Goal: Browse casually

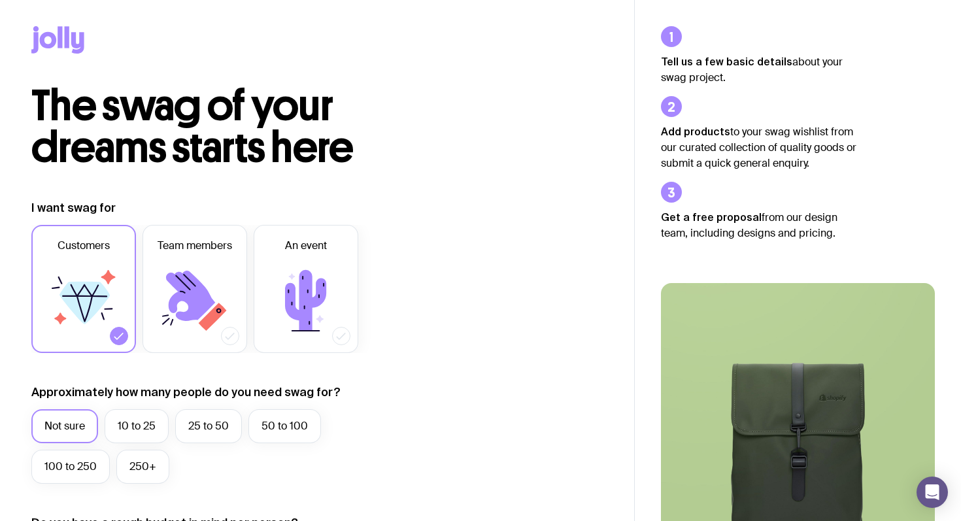
click at [172, 289] on icon at bounding box center [195, 300] width 78 height 78
click at [0, 0] on input "Team members" at bounding box center [0, 0] width 0 height 0
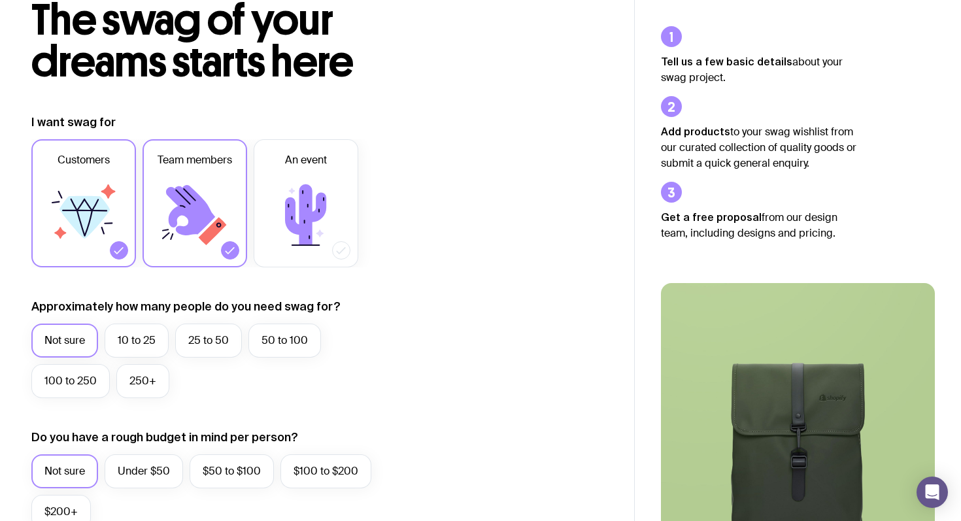
scroll to position [86, 0]
click at [144, 337] on label "10 to 25" at bounding box center [137, 340] width 64 height 34
click at [0, 0] on input "10 to 25" at bounding box center [0, 0] width 0 height 0
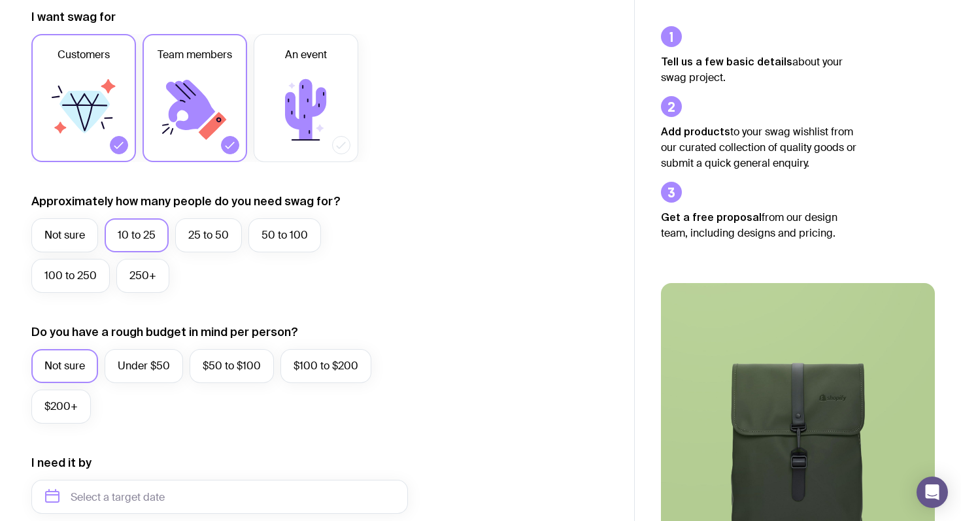
scroll to position [227, 0]
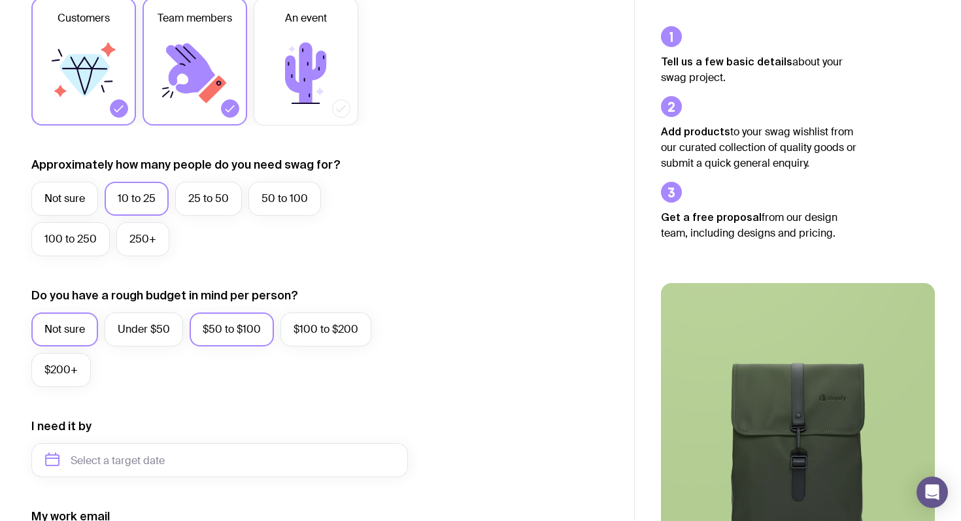
click at [225, 335] on label "$50 to $100" at bounding box center [232, 329] width 84 height 34
click at [0, 0] on input "$50 to $100" at bounding box center [0, 0] width 0 height 0
click at [293, 324] on label "$100 to $200" at bounding box center [325, 329] width 91 height 34
click at [0, 0] on input "$100 to $200" at bounding box center [0, 0] width 0 height 0
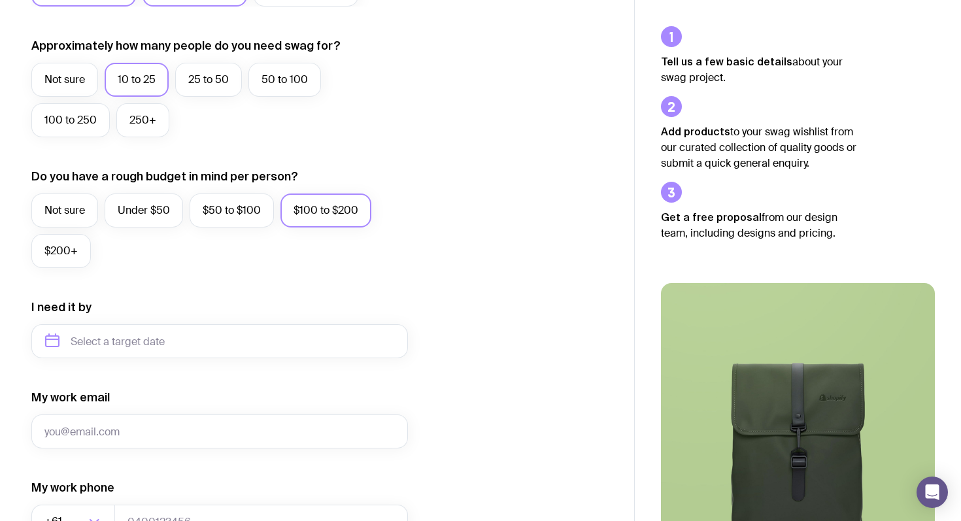
scroll to position [372, 0]
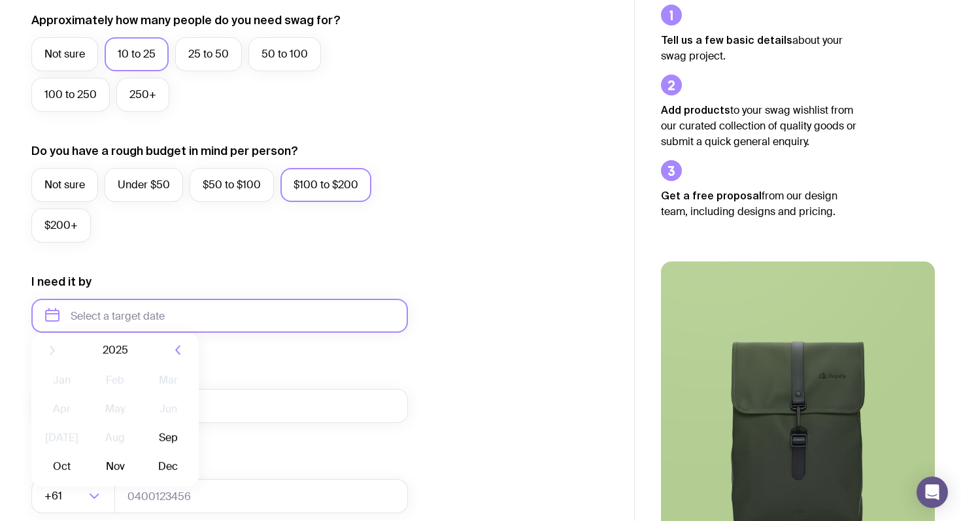
click at [221, 323] on input "text" at bounding box center [219, 316] width 376 height 34
click at [86, 463] on button "Sep" at bounding box center [62, 476] width 48 height 26
type input "[DATE]"
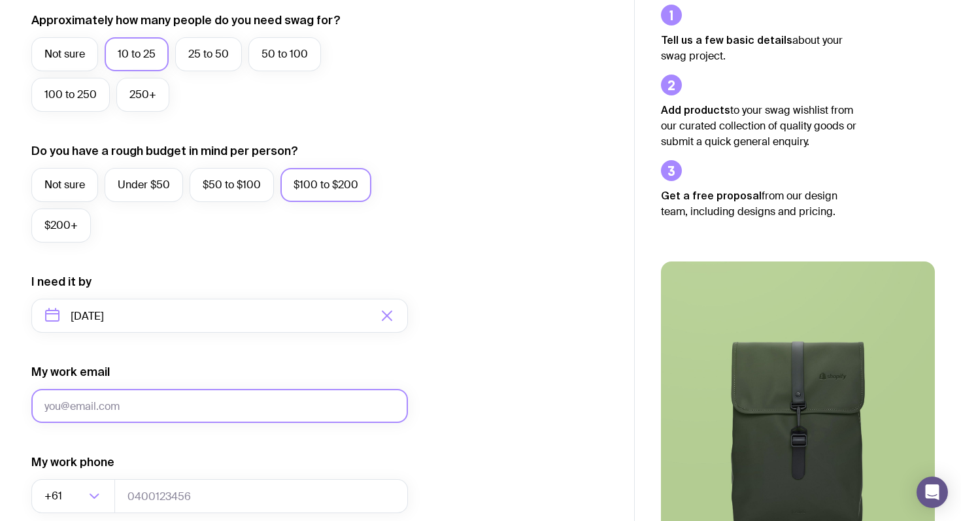
click at [161, 414] on input "My work email" at bounding box center [219, 406] width 376 height 34
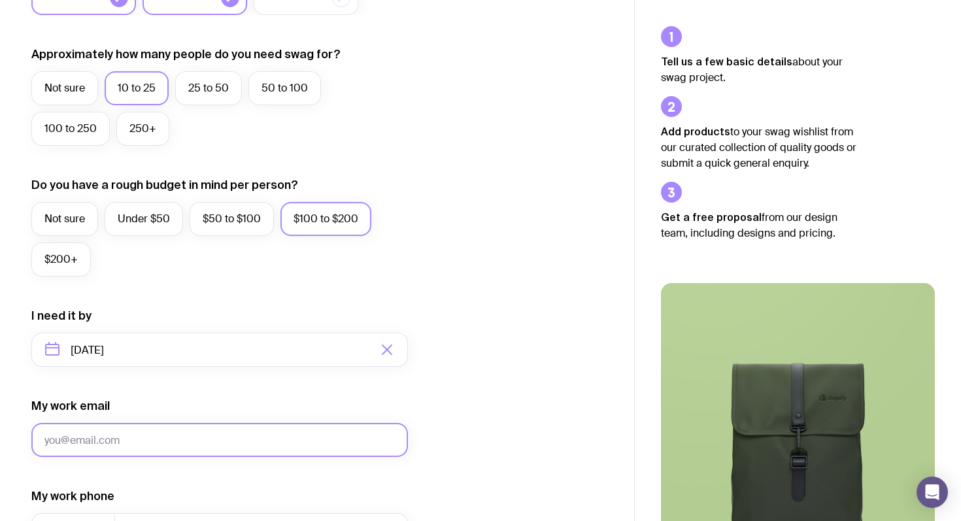
scroll to position [0, 0]
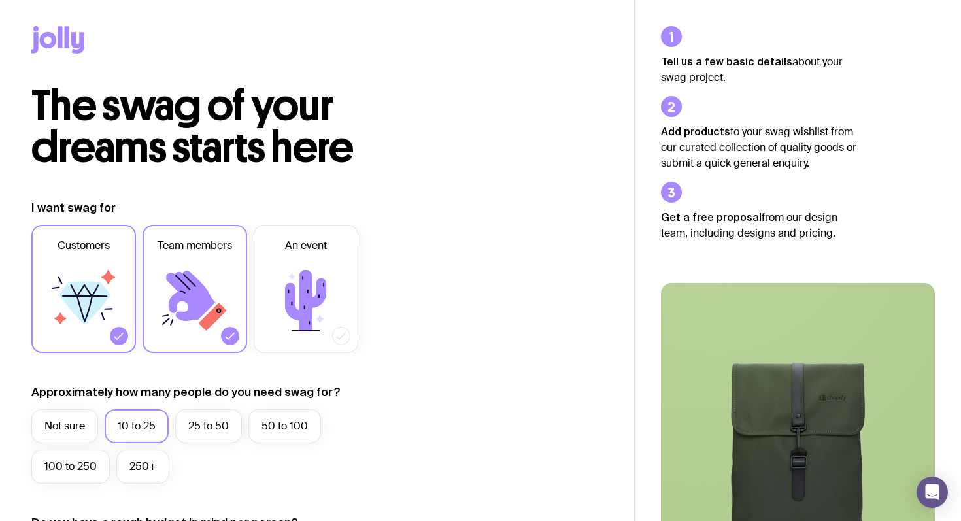
click at [59, 39] on icon at bounding box center [60, 37] width 5 height 22
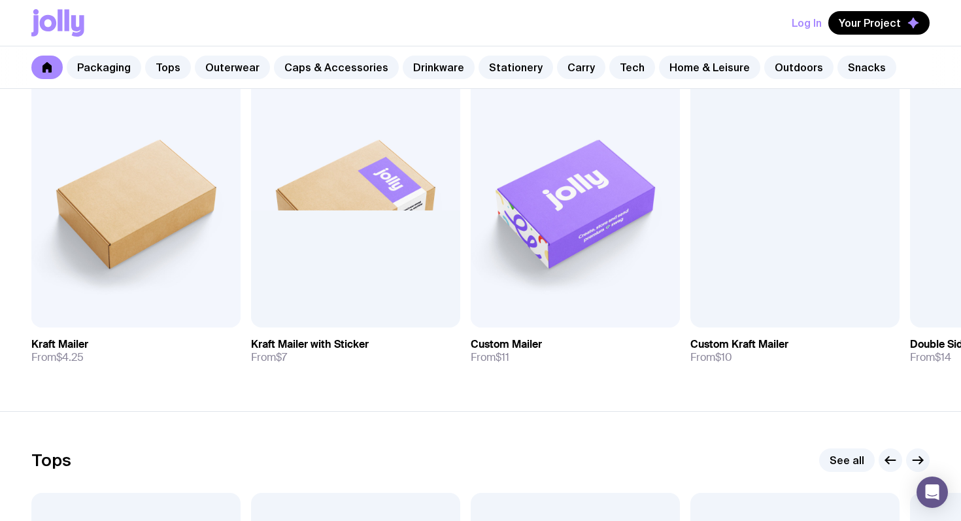
scroll to position [288, 0]
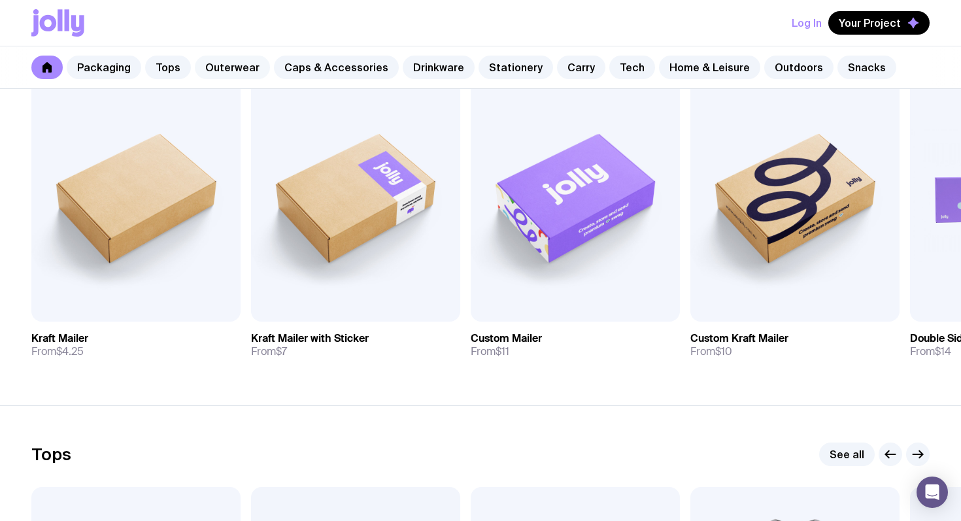
click at [245, 64] on link "Outerwear" at bounding box center [232, 68] width 75 height 24
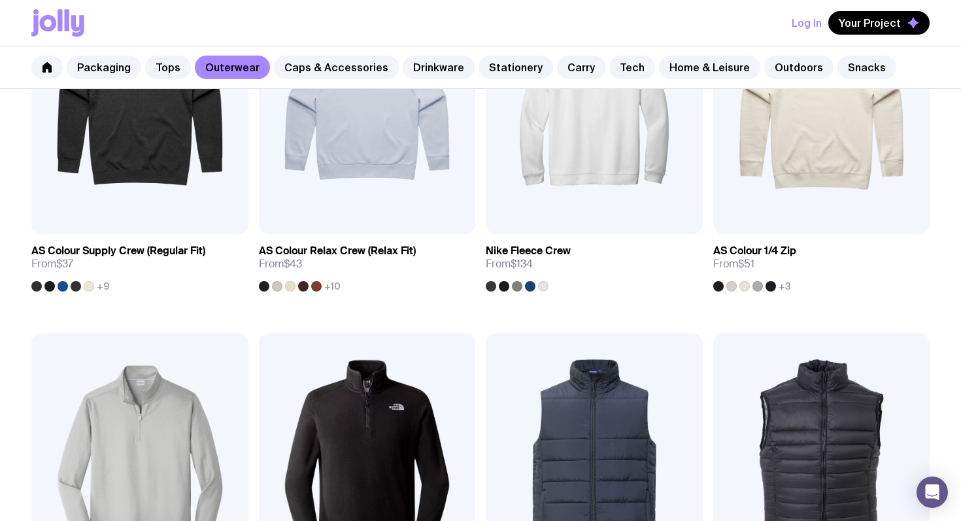
scroll to position [337, 0]
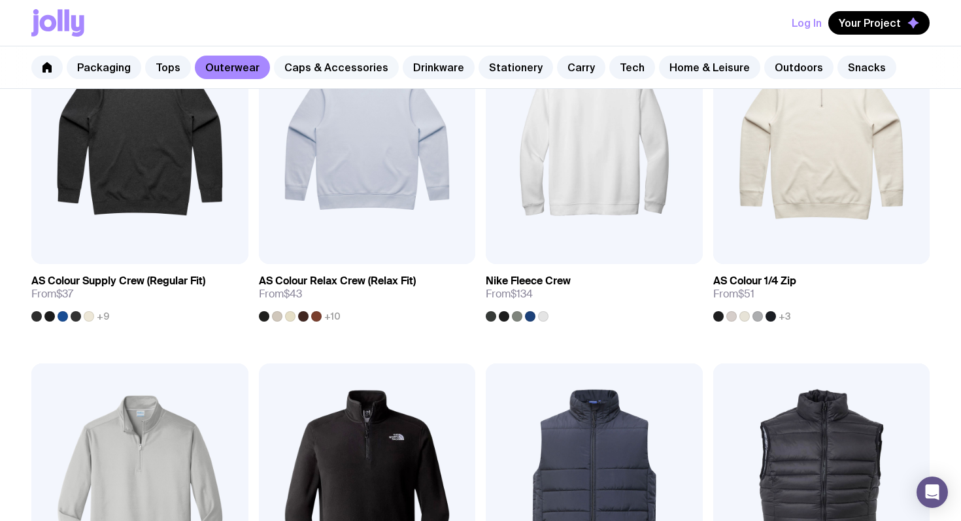
click at [342, 64] on link "Caps & Accessories" at bounding box center [336, 68] width 125 height 24
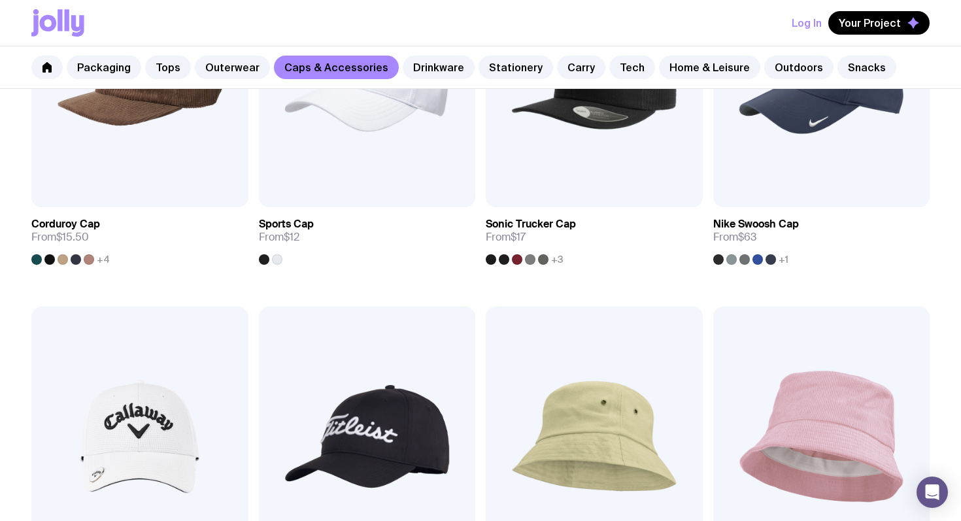
scroll to position [942, 0]
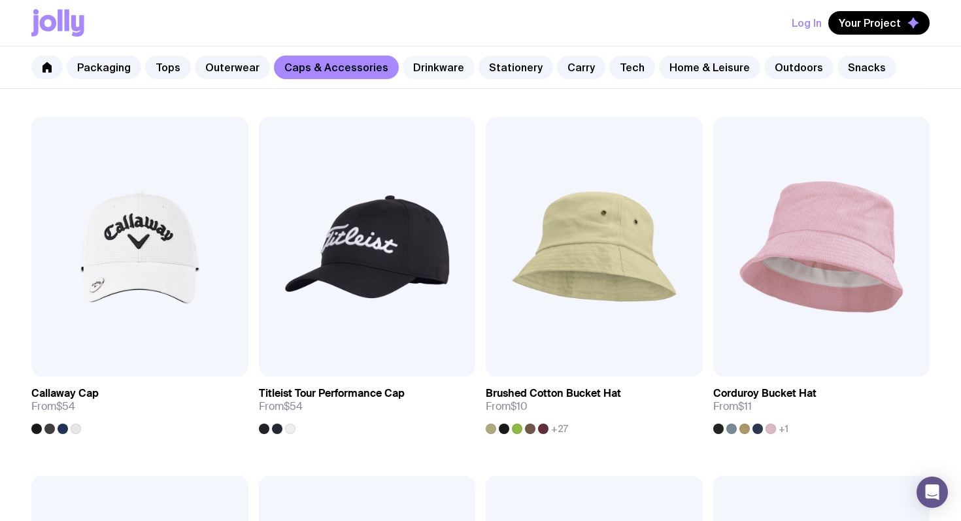
click at [421, 66] on link "Drinkware" at bounding box center [439, 68] width 72 height 24
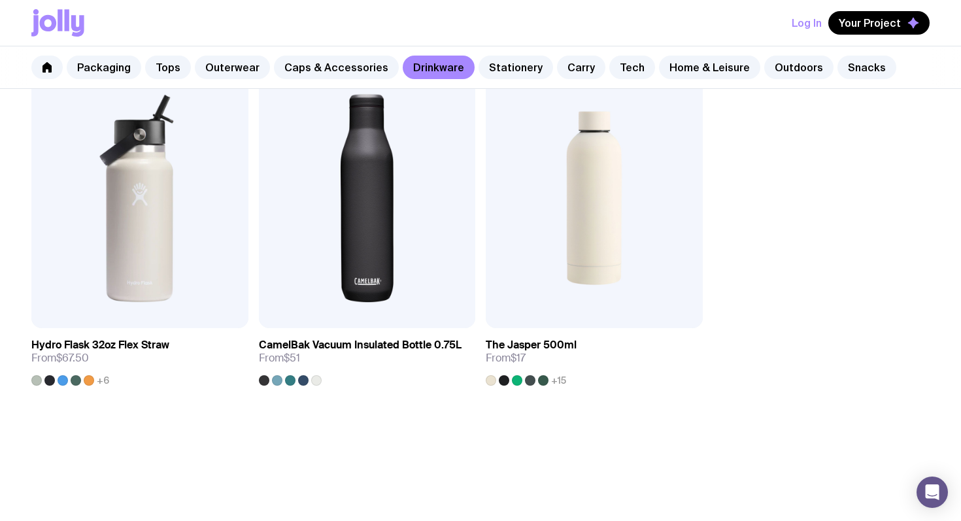
scroll to position [2072, 0]
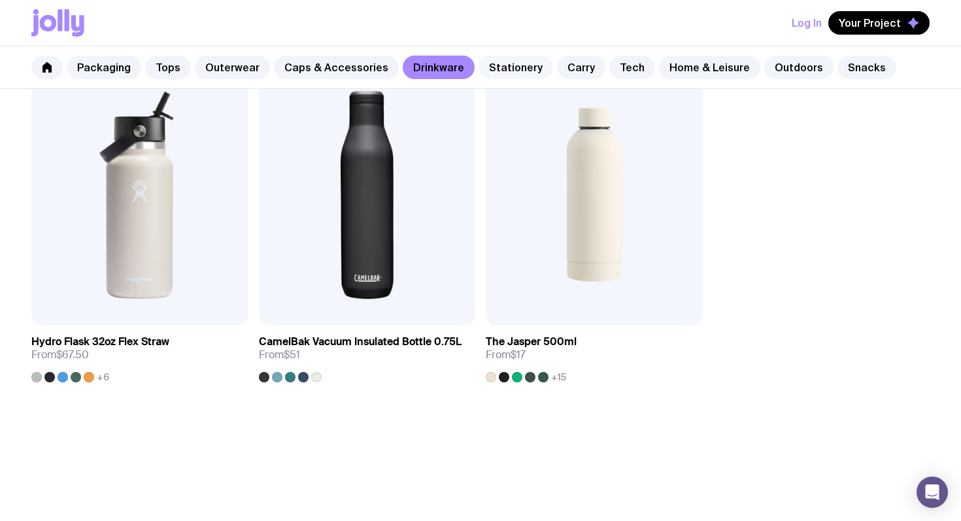
click at [495, 63] on link "Stationery" at bounding box center [515, 68] width 75 height 24
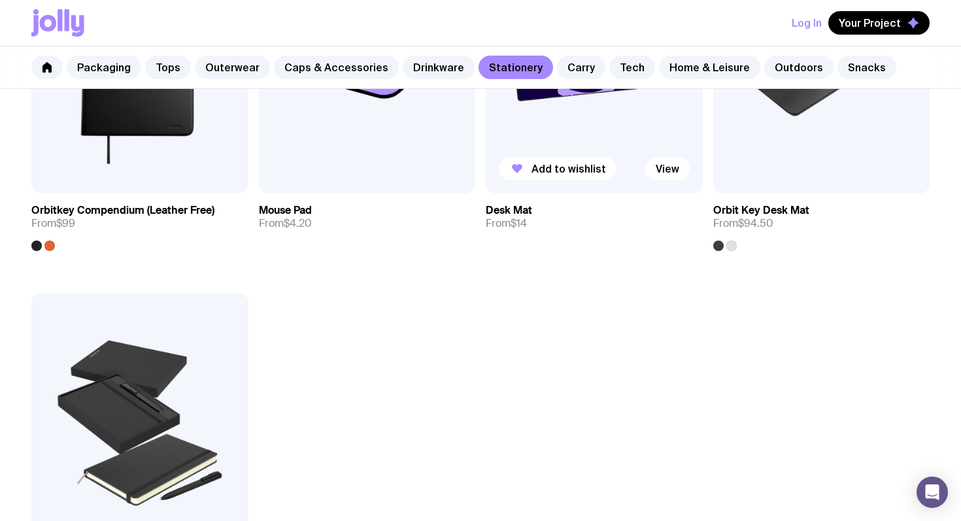
scroll to position [2244, 0]
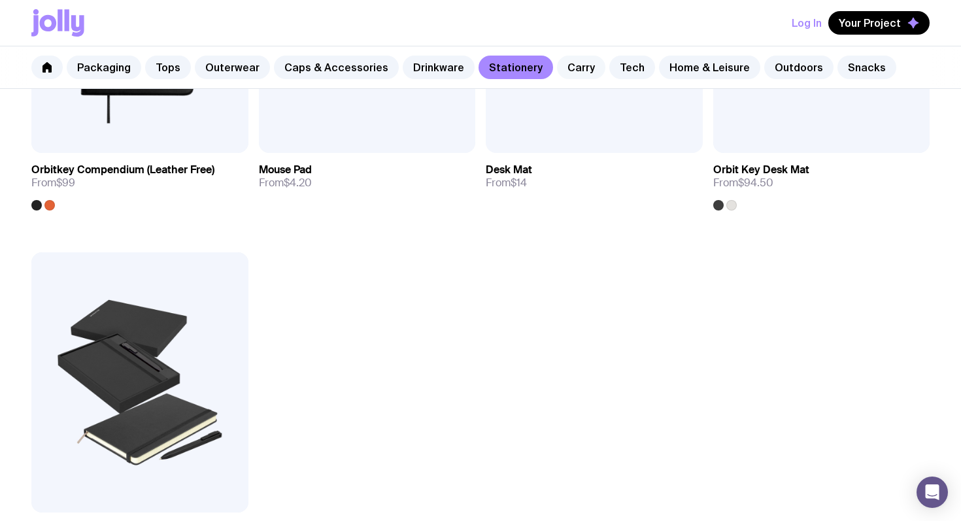
click at [557, 69] on link "Carry" at bounding box center [581, 68] width 48 height 24
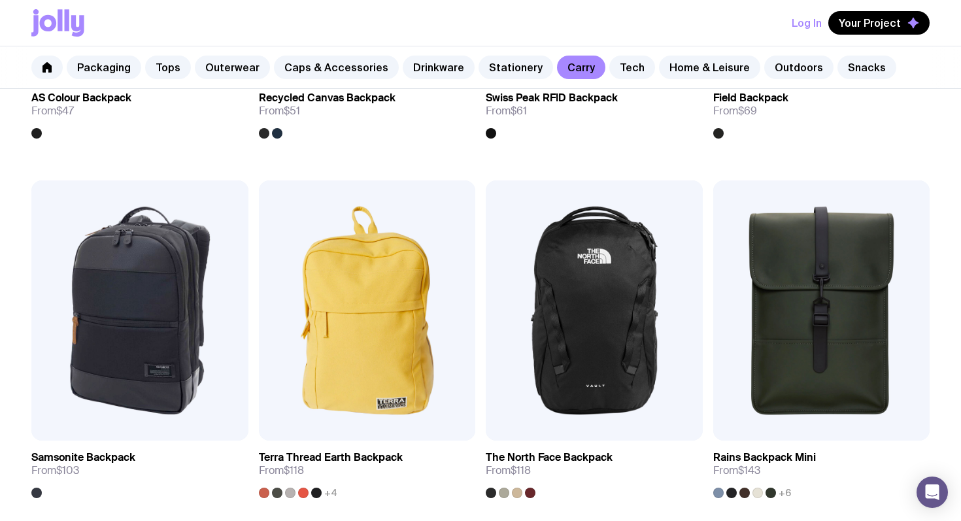
scroll to position [1241, 0]
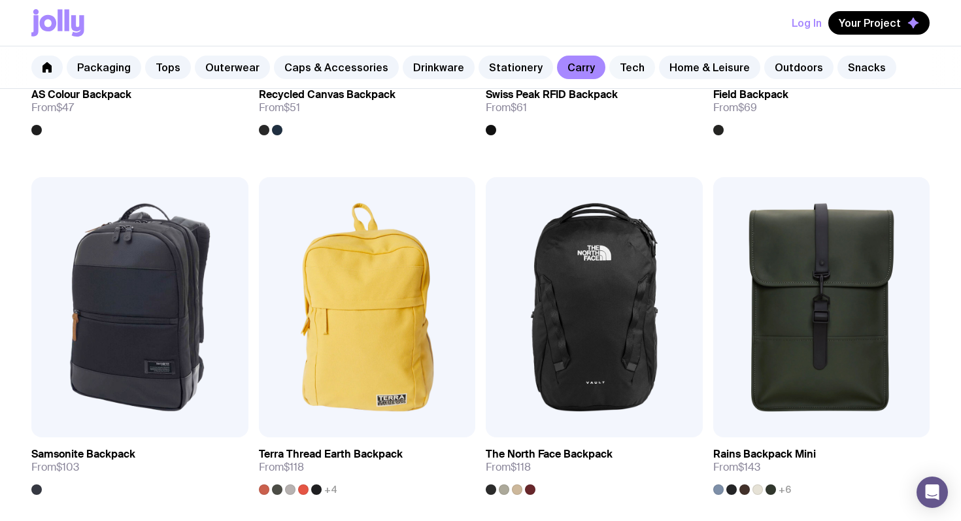
click at [609, 58] on link "Tech" at bounding box center [632, 68] width 46 height 24
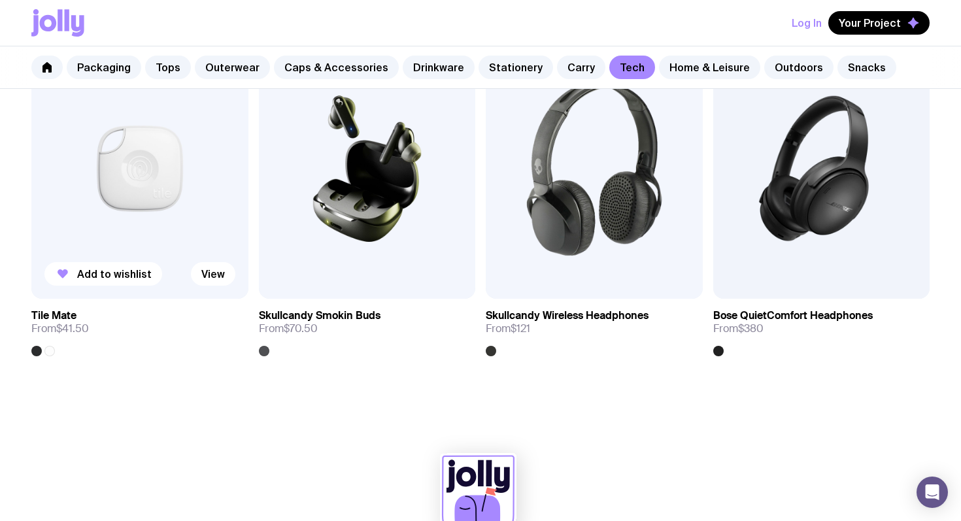
scroll to position [2515, 0]
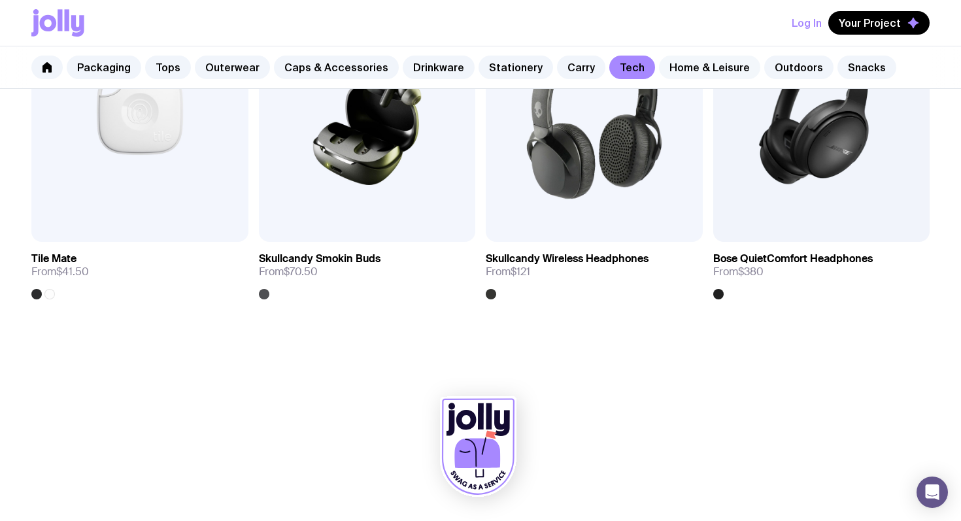
click at [659, 69] on link "Home & Leisure" at bounding box center [709, 68] width 101 height 24
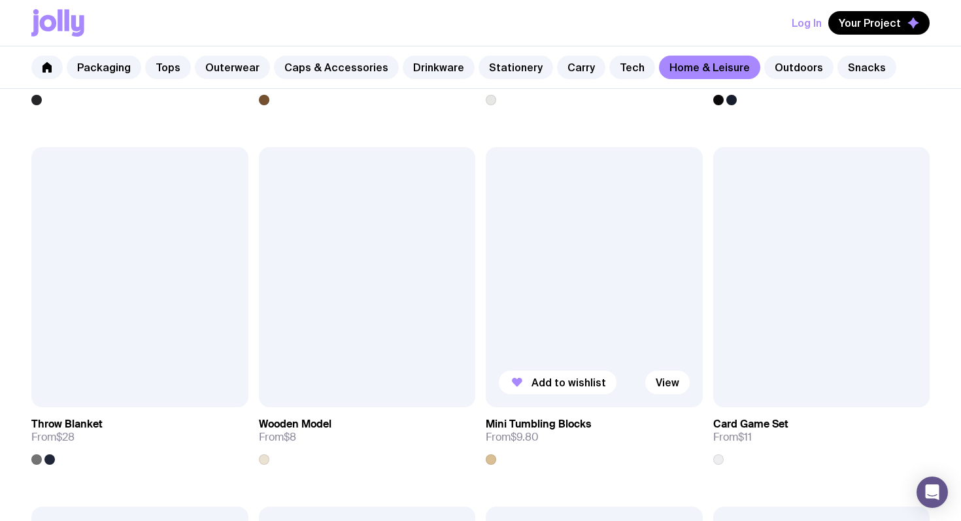
scroll to position [2874, 0]
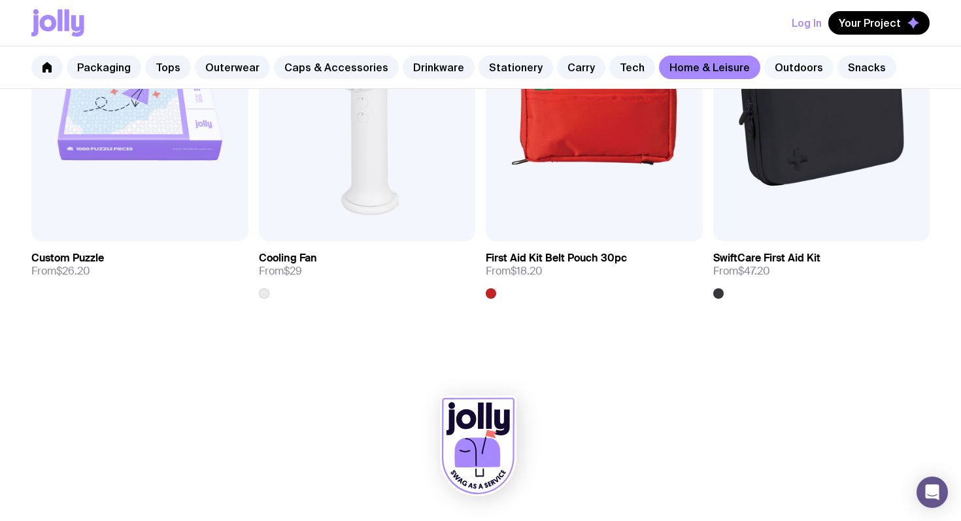
click at [765, 61] on link "Outdoors" at bounding box center [798, 68] width 69 height 24
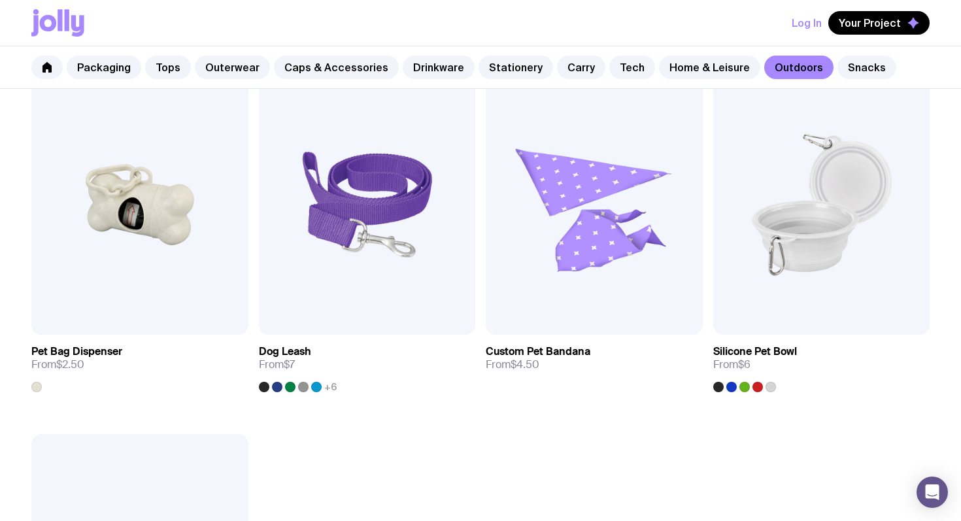
scroll to position [2069, 0]
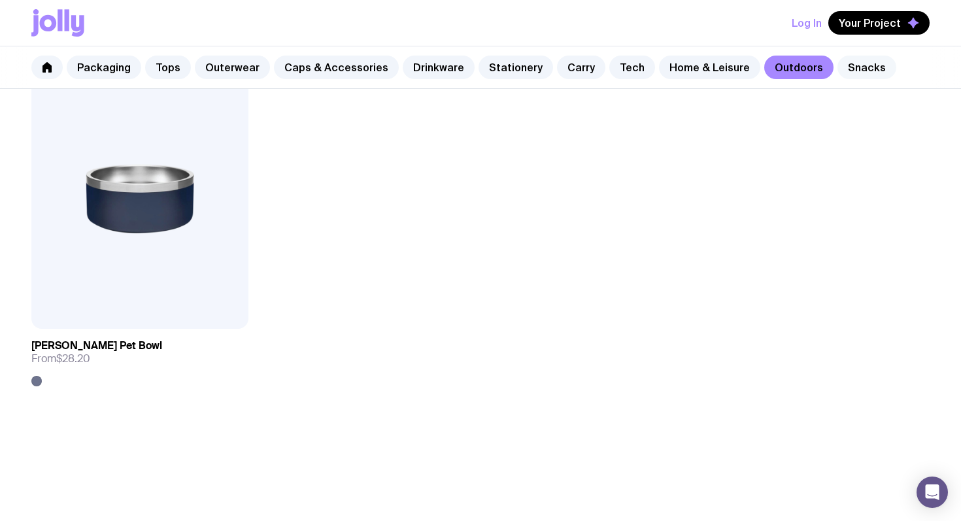
click at [837, 75] on link "Snacks" at bounding box center [866, 68] width 59 height 24
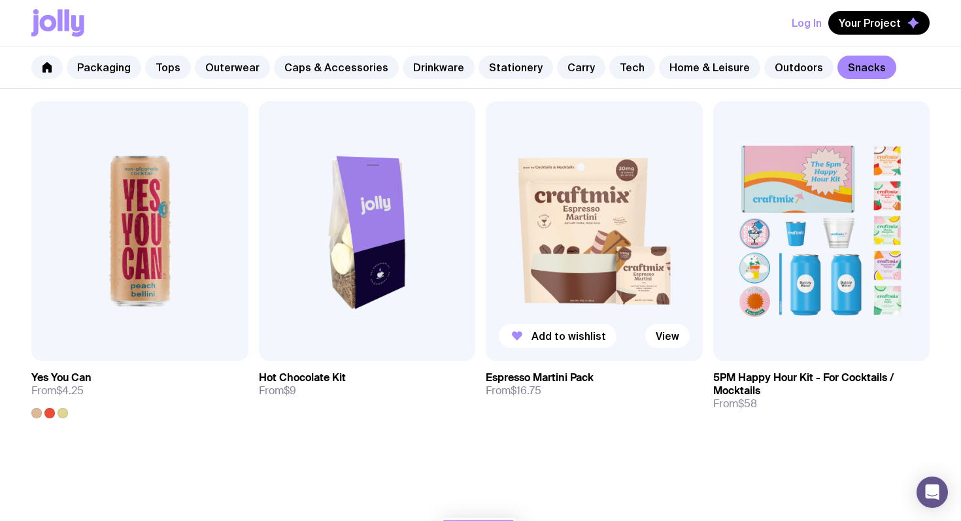
scroll to position [1080, 0]
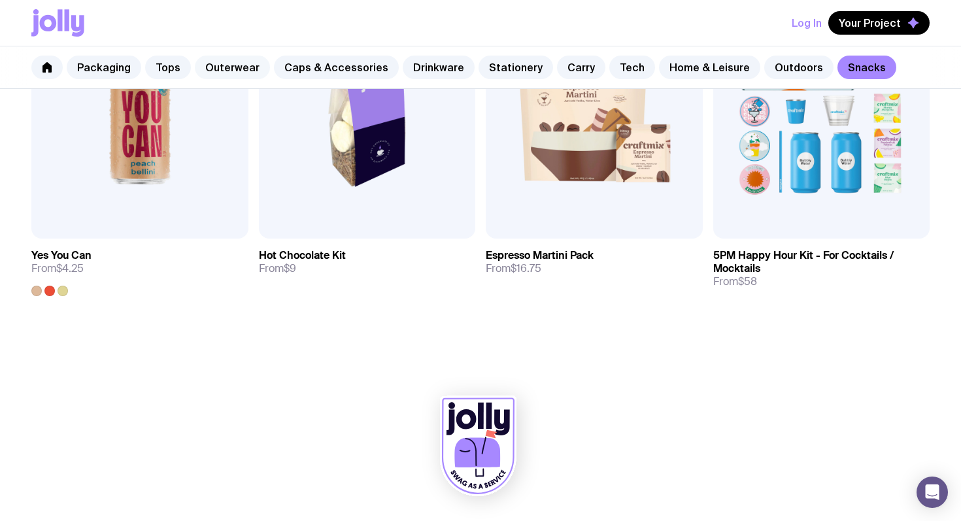
click at [233, 64] on link "Outerwear" at bounding box center [232, 68] width 75 height 24
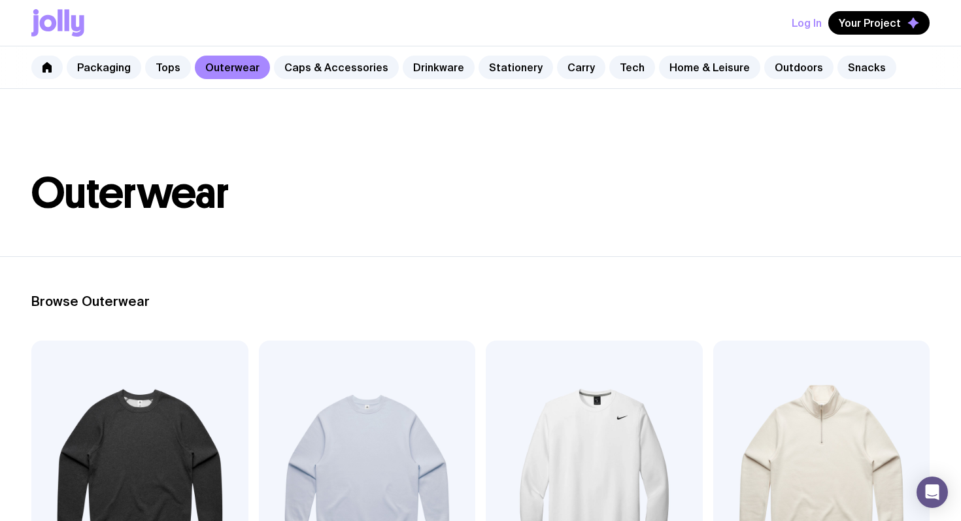
click at [345, 55] on div "Packaging Tops Outerwear Caps & Accessories Drinkware Stationery Carry Tech Hom…" at bounding box center [480, 67] width 961 height 42
click at [160, 56] on link "Tops" at bounding box center [168, 68] width 46 height 24
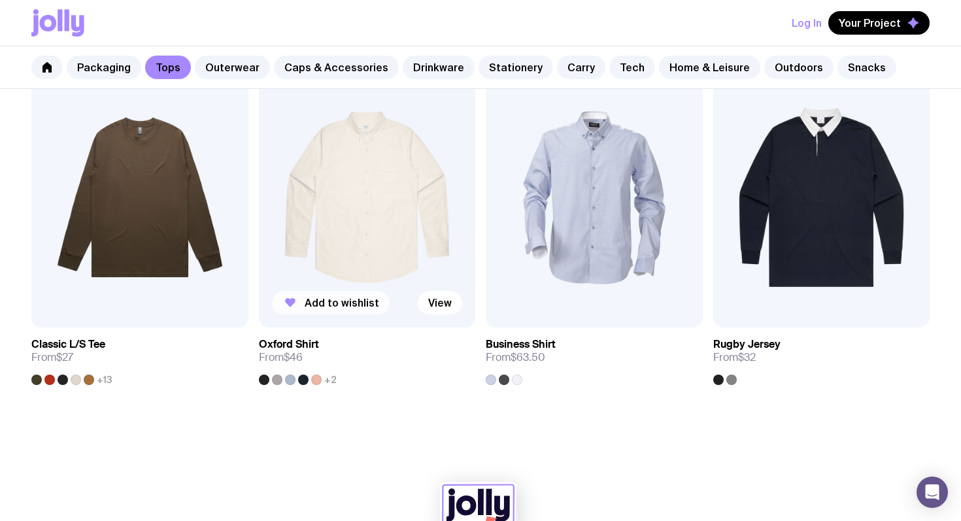
scroll to position [1437, 0]
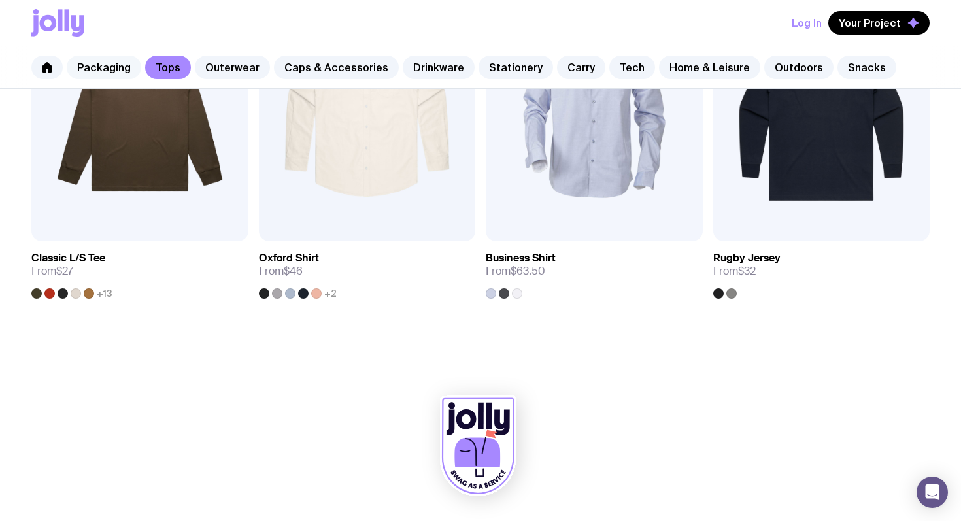
click at [108, 59] on link "Packaging" at bounding box center [104, 68] width 75 height 24
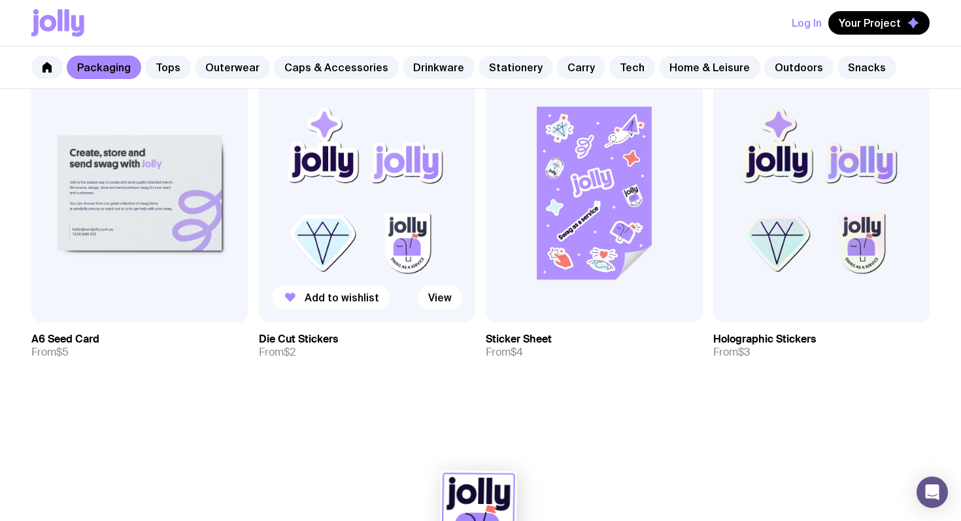
scroll to position [1338, 0]
